Goal: Transaction & Acquisition: Purchase product/service

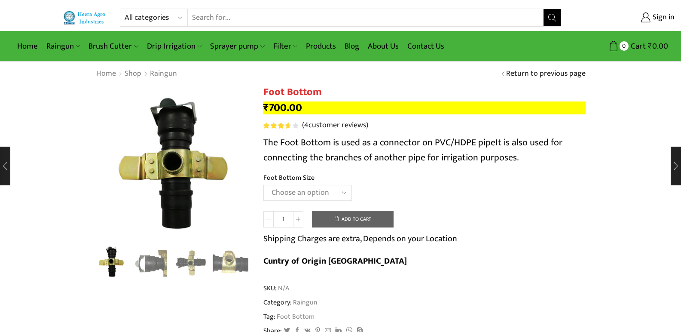
click at [295, 187] on select "Choose an option 2" X 1.25" 2.5" X 1.25" 3" X 1.25" 2" X 1.50" 2.5" X 1.50" 3" …" at bounding box center [307, 193] width 88 height 16
click at [263, 185] on select "Choose an option 2" X 1.25" 2.5" X 1.25" 3" X 1.25" 2" X 1.50" 2.5" X 1.50" 3" …" at bounding box center [307, 193] width 88 height 16
select select "2" X 1.25""
click at [158, 267] on img "2 / 8" at bounding box center [151, 261] width 36 height 36
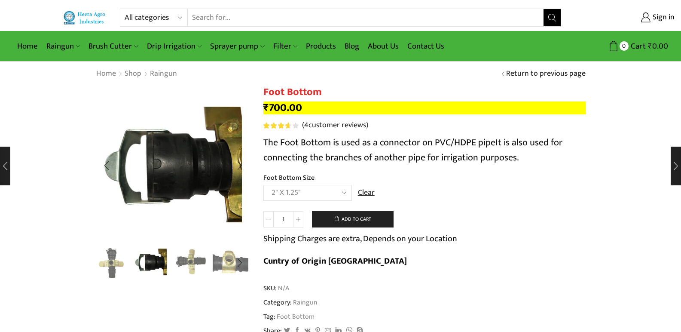
click at [193, 257] on img "3 / 8" at bounding box center [191, 261] width 36 height 36
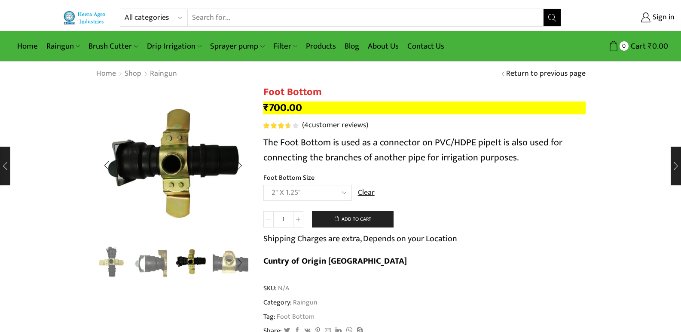
click at [105, 269] on img "1 / 8" at bounding box center [112, 261] width 36 height 36
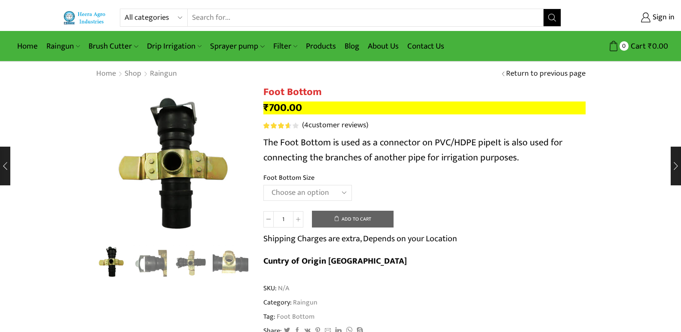
click at [295, 193] on select "Choose an option 2" X 1.25" 2.5" X 1.25" 3" X 1.25" 2" X 1.50" 2.5" X 1.50" 3" …" at bounding box center [307, 193] width 88 height 16
click at [263, 185] on select "Choose an option 2" X 1.25" 2.5" X 1.25" 3" X 1.25" 2" X 1.50" 2.5" X 1.50" 3" …" at bounding box center [307, 193] width 88 height 16
select select "2.5" X 1.25""
click at [289, 190] on select "Choose an option 2" X 1.25" 2.5" X 1.25" 3" X 1.25" 2" X 1.50" 2.5" X 1.50" 3" …" at bounding box center [307, 193] width 88 height 16
